Goal: Check status: Check status

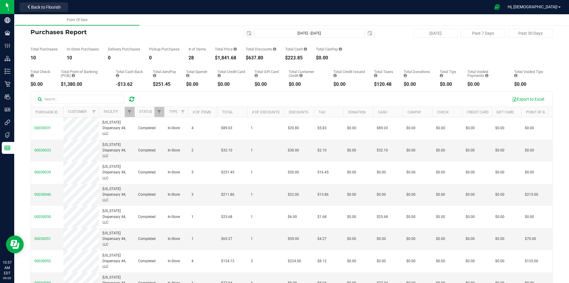
click at [407, 34] on div "[DATE] Past 7 Days Past 30 Days" at bounding box center [468, 33] width 178 height 9
click at [425, 31] on button "[DATE]" at bounding box center [436, 33] width 44 height 9
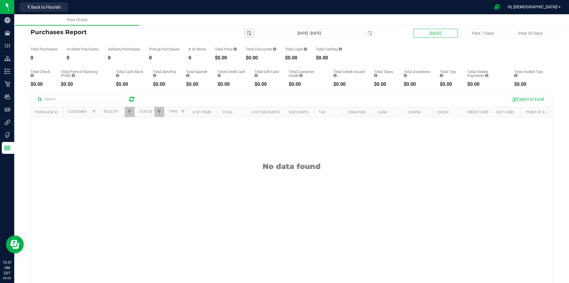
click at [247, 34] on span "select" at bounding box center [249, 33] width 5 height 5
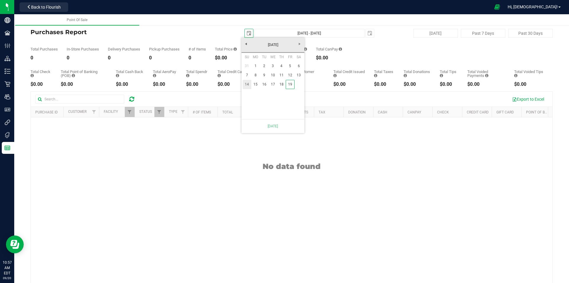
click at [249, 84] on link "14" at bounding box center [247, 84] width 9 height 9
type input "[DATE] - [DATE]"
type input "[DATE]"
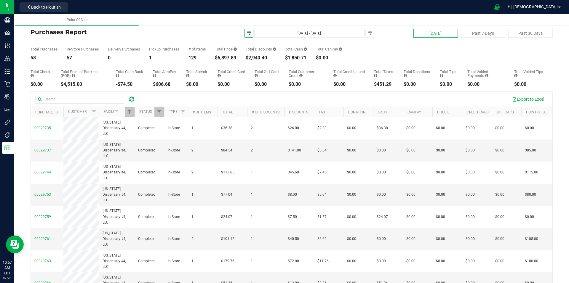
click at [425, 33] on button "[DATE]" at bounding box center [436, 33] width 44 height 9
type input "[DATE] - [DATE]"
type input "[DATE]"
